Goal: Information Seeking & Learning: Learn about a topic

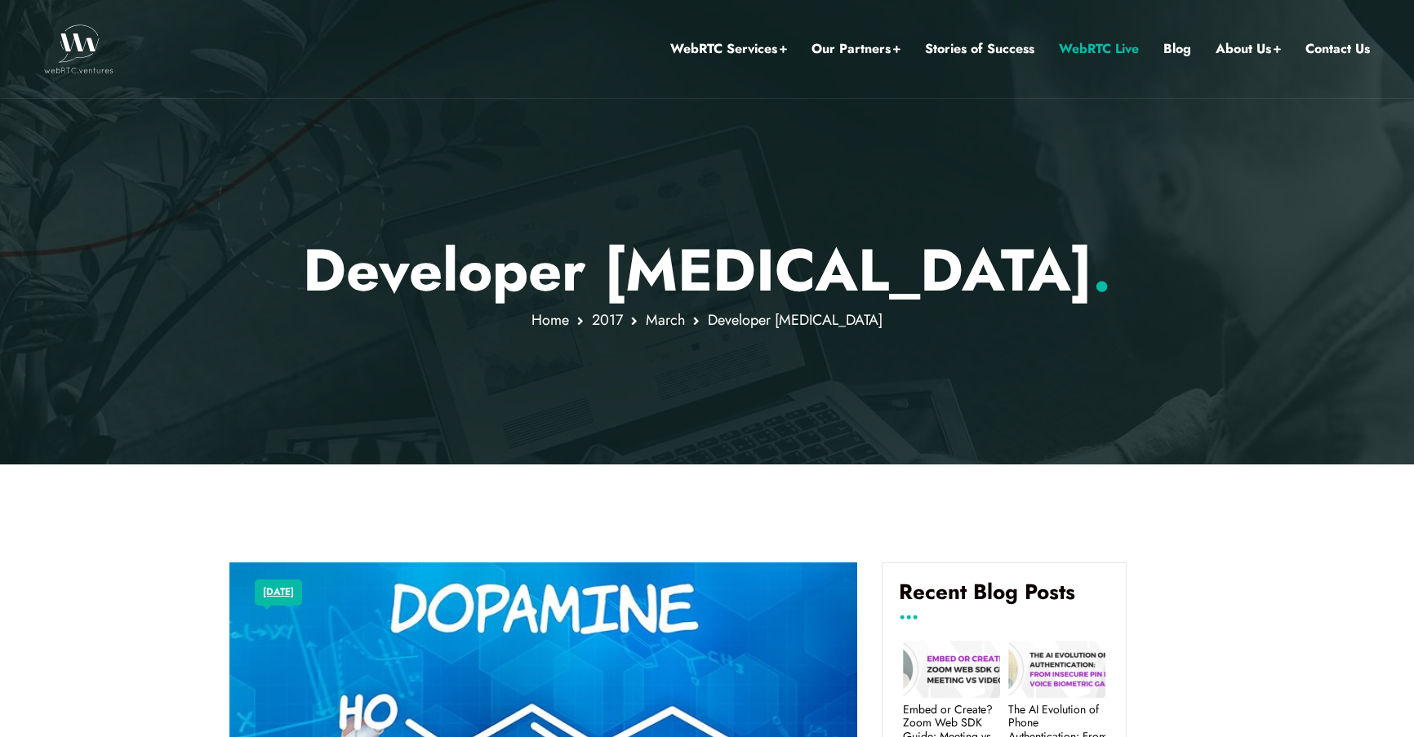
click at [1062, 43] on link "WebRTC Live" at bounding box center [1099, 48] width 80 height 21
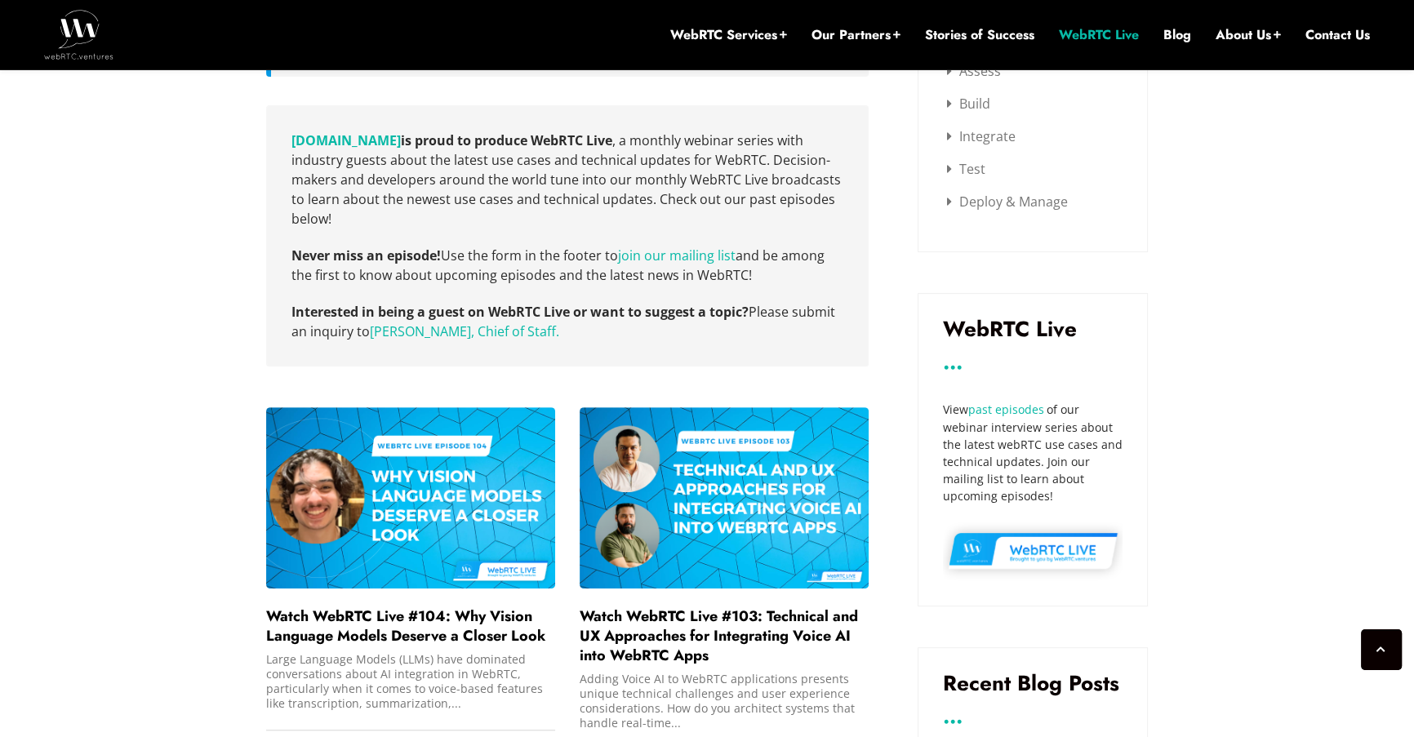
scroll to position [746, 0]
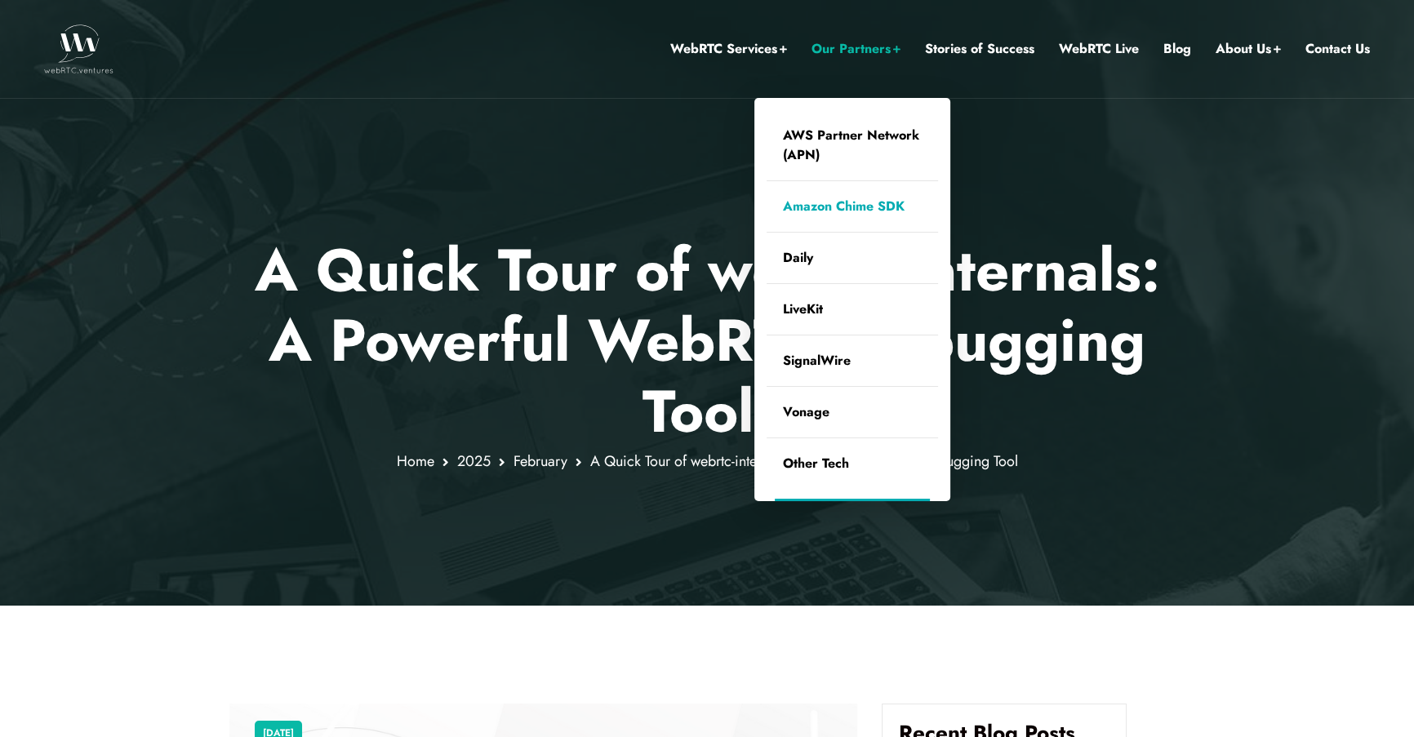
click at [829, 205] on link "Amazon Chime SDK" at bounding box center [852, 206] width 171 height 51
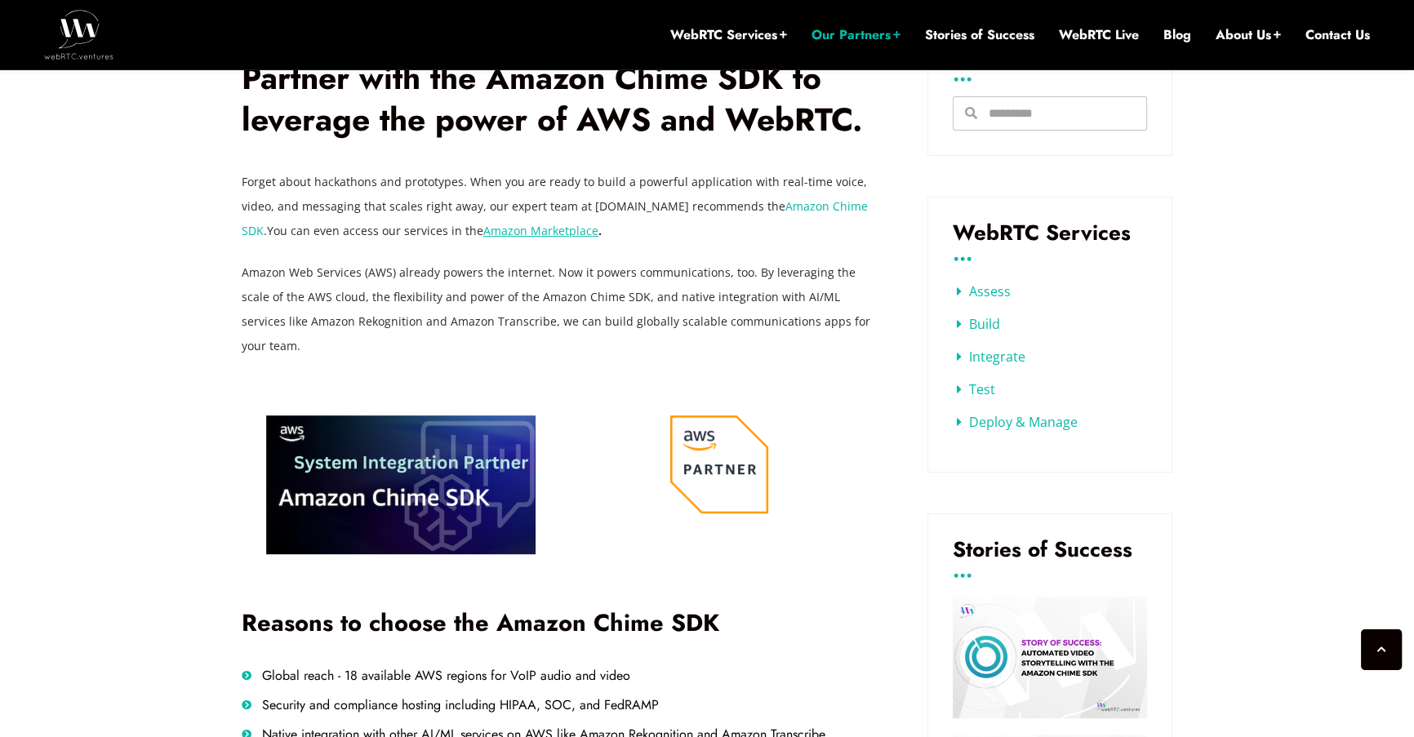
scroll to position [721, 0]
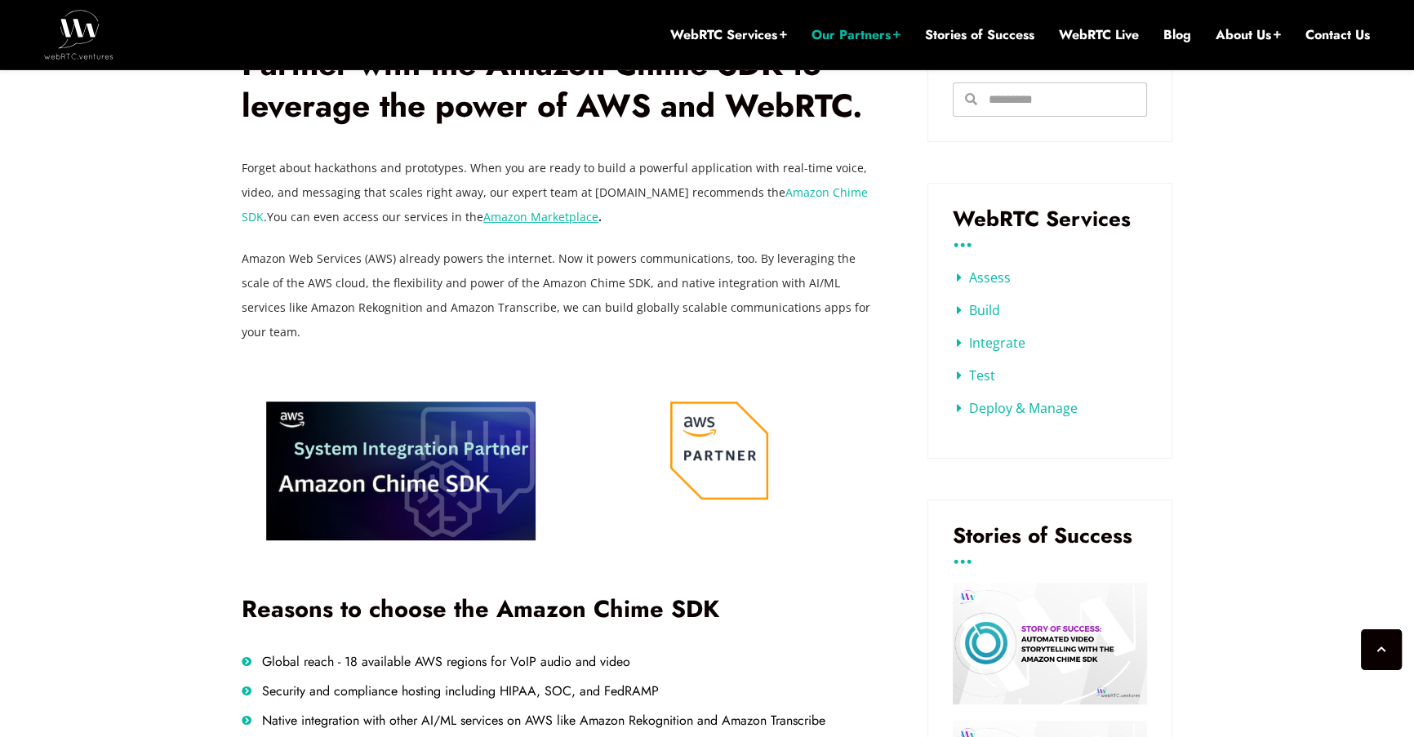
click at [955, 310] on div "Assess Build Integrate Test Deploy & Manage" at bounding box center [1050, 347] width 194 height 171
click at [972, 308] on link "Build" at bounding box center [978, 310] width 43 height 18
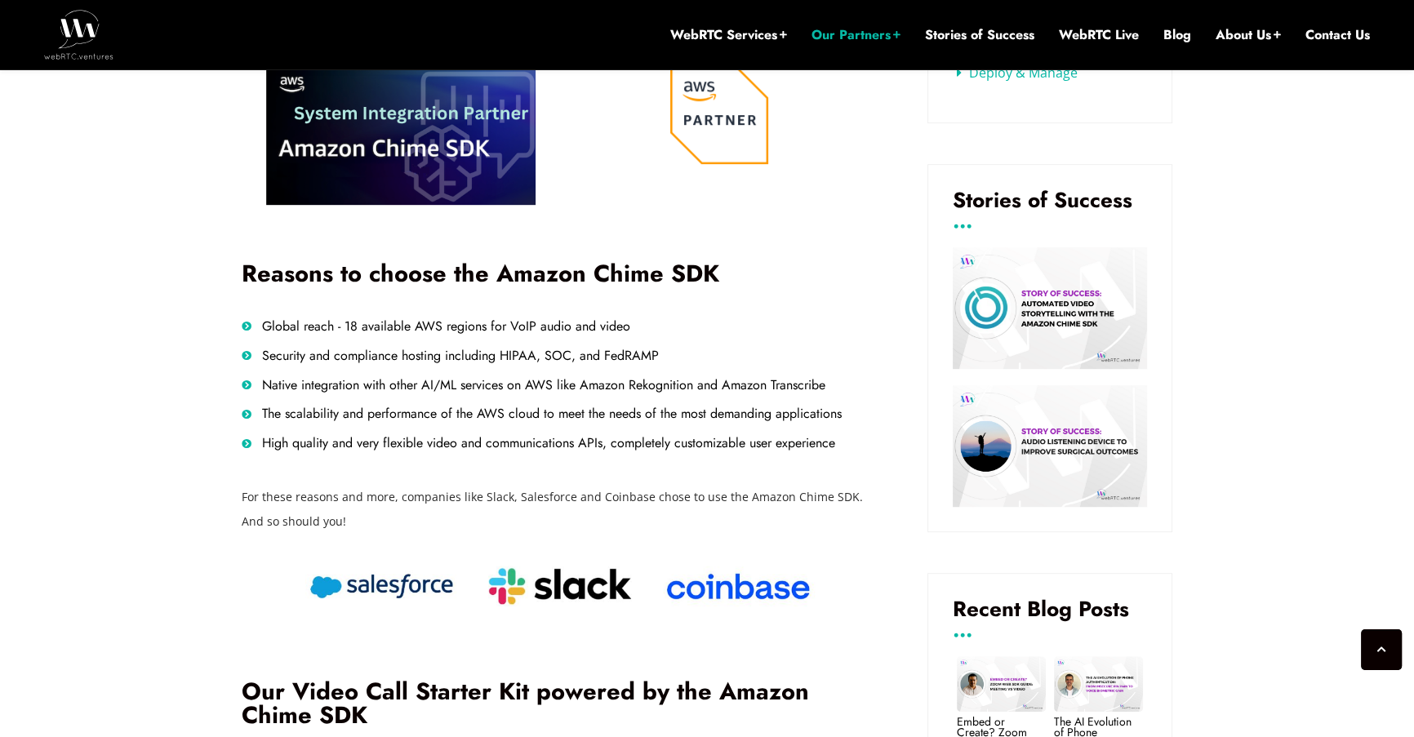
scroll to position [899, 0]
